Goal: Book appointment/travel/reservation

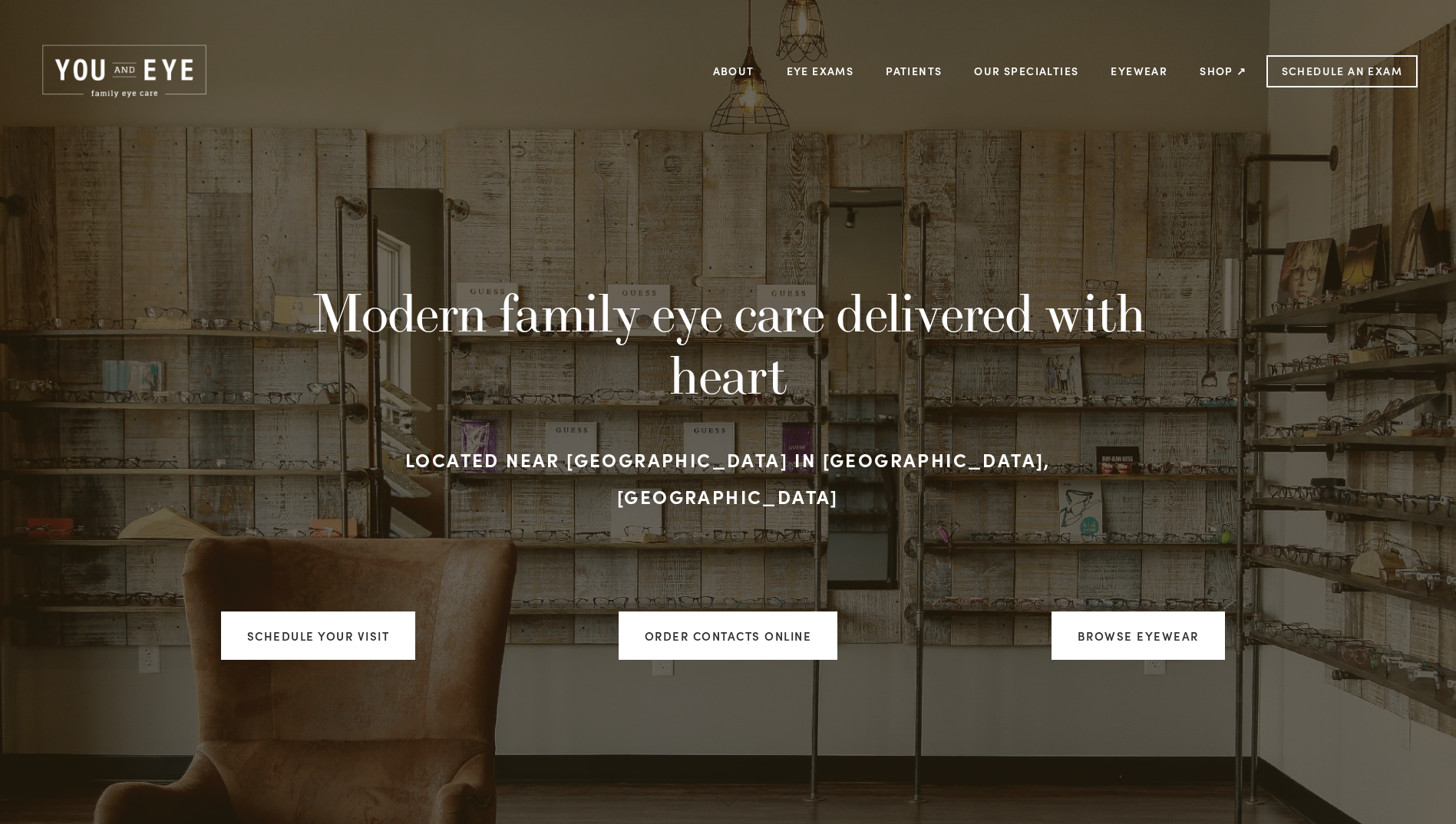
click at [305, 599] on div "Schedule your visit" at bounding box center [318, 636] width 352 height 75
click at [310, 612] on link "Schedule your visit" at bounding box center [318, 636] width 195 height 48
click at [323, 618] on link "Schedule your visit" at bounding box center [318, 636] width 195 height 48
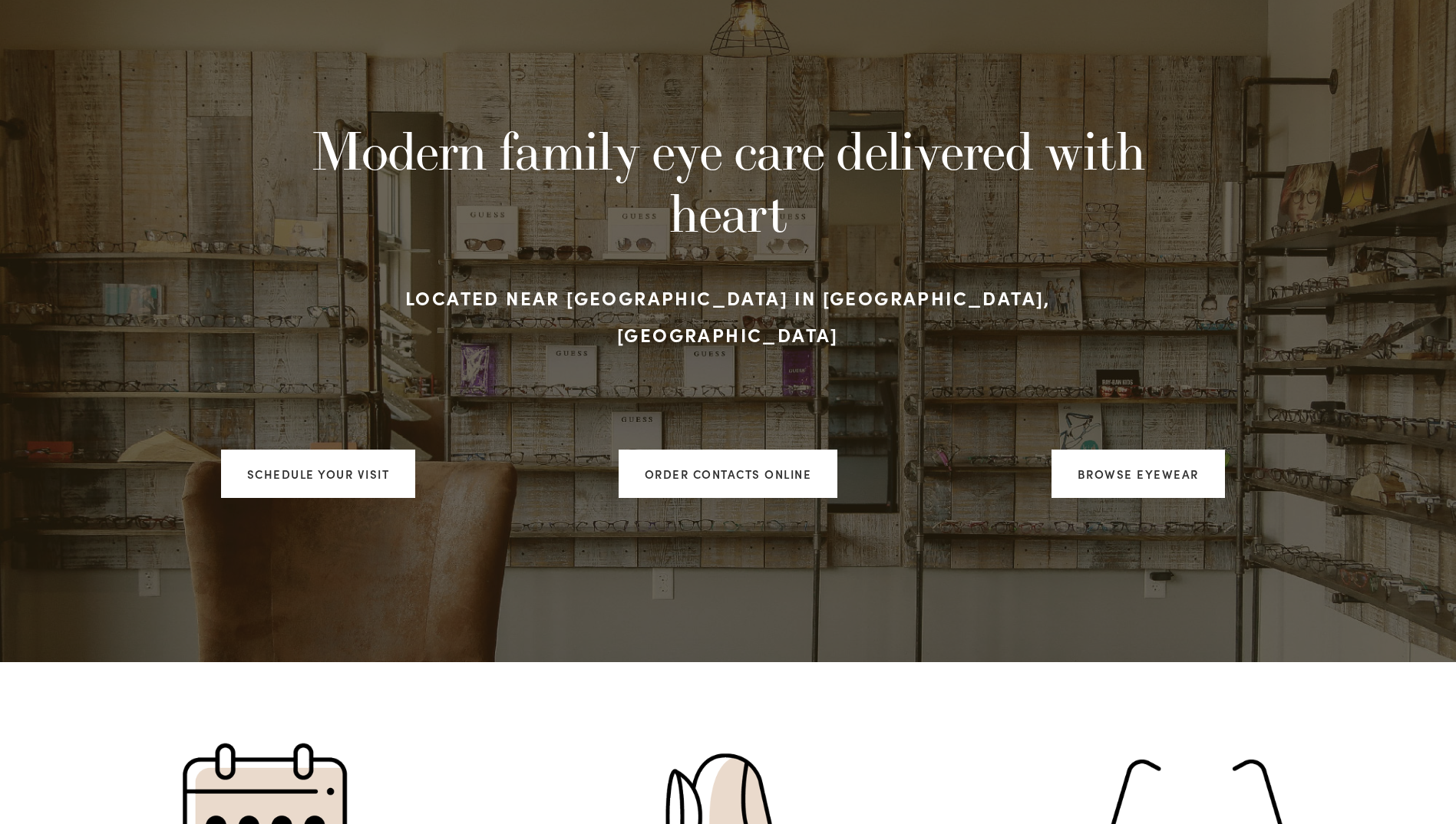
scroll to position [153, 0]
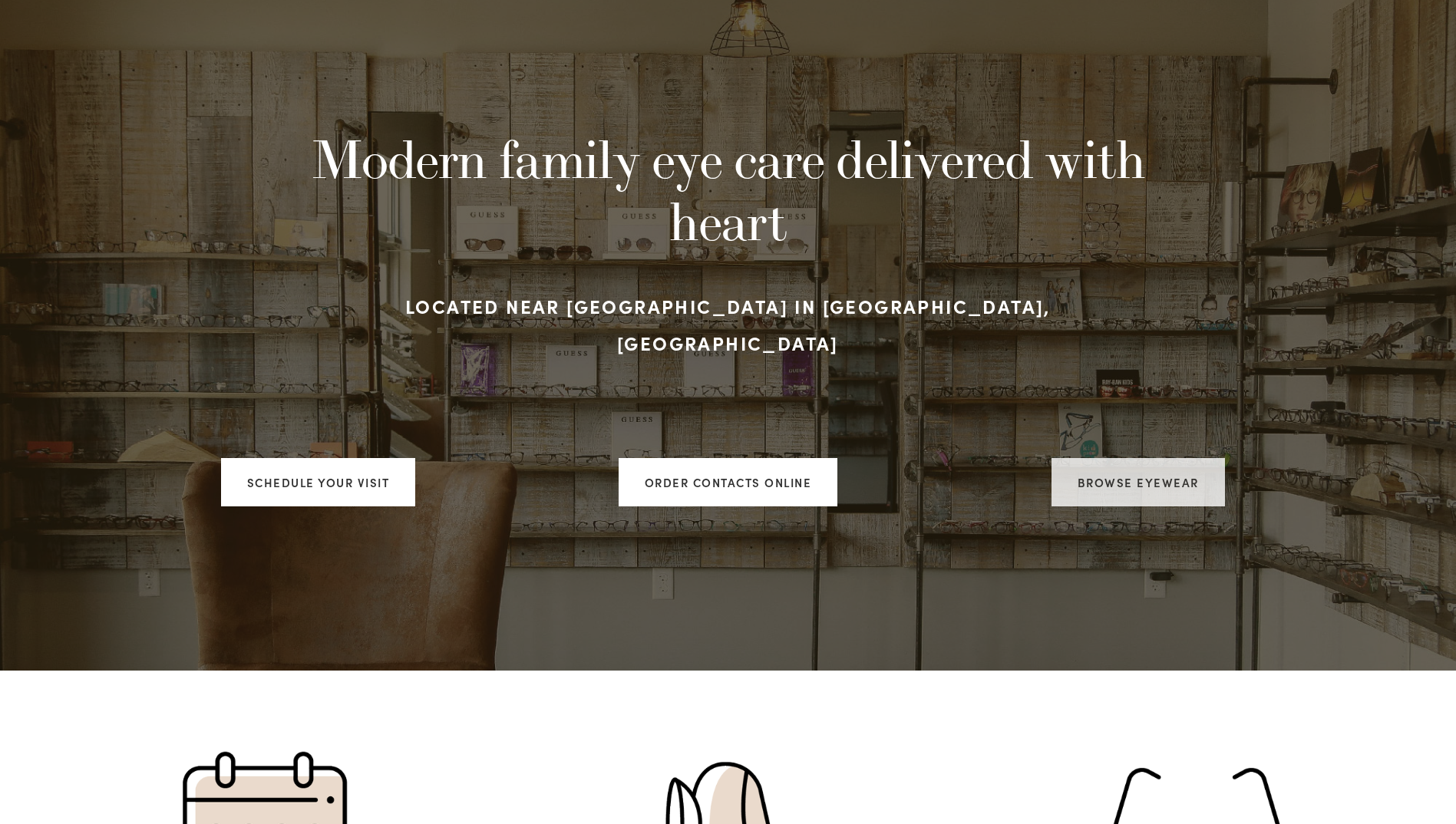
drag, startPoint x: 1104, startPoint y: 458, endPoint x: 1087, endPoint y: 455, distance: 17.3
click at [1104, 458] on link "Browse Eyewear" at bounding box center [1138, 482] width 173 height 48
